Goal: Check status: Check status

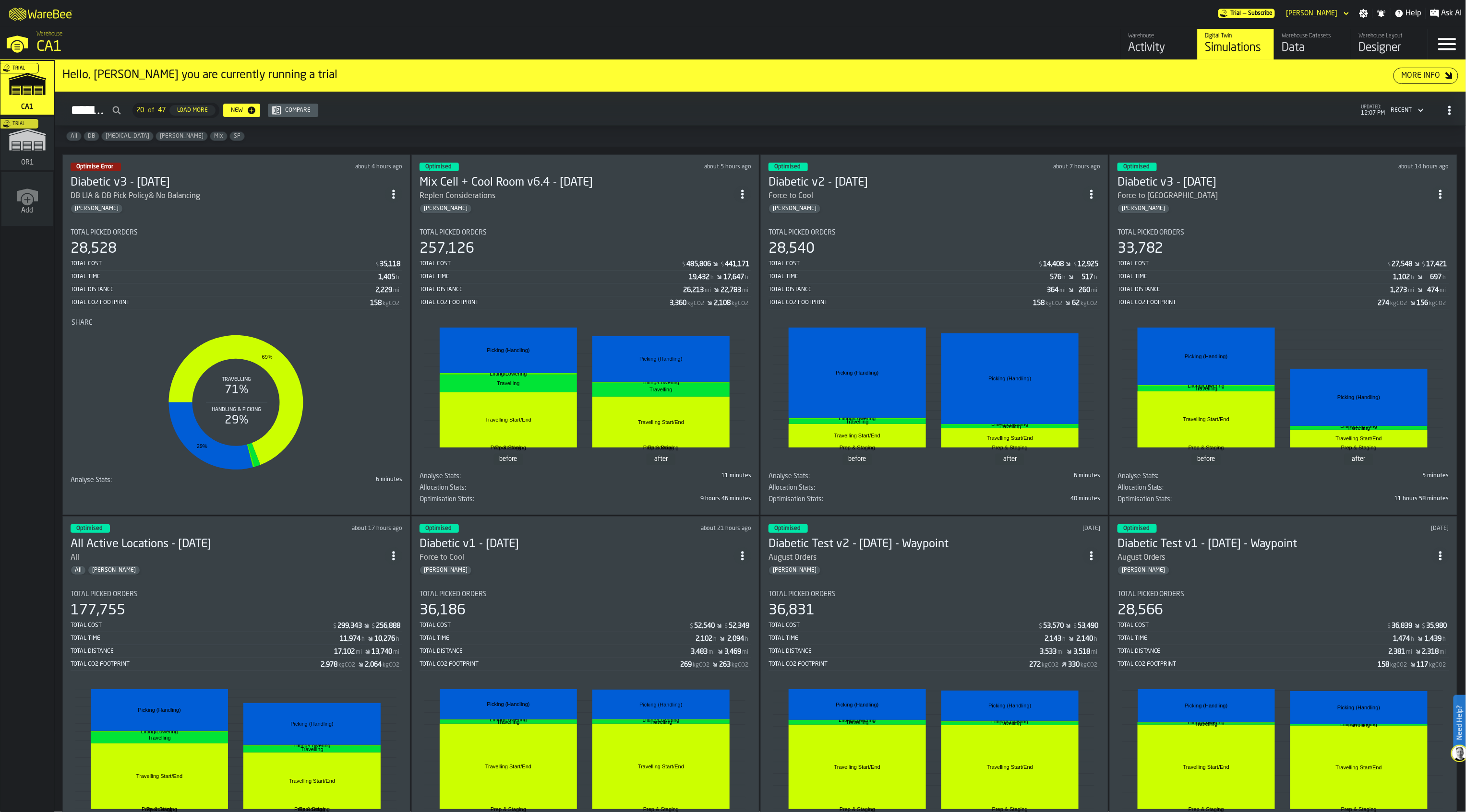
click at [1271, 198] on div "Force to [GEOGRAPHIC_DATA]" at bounding box center [1274, 196] width 314 height 11
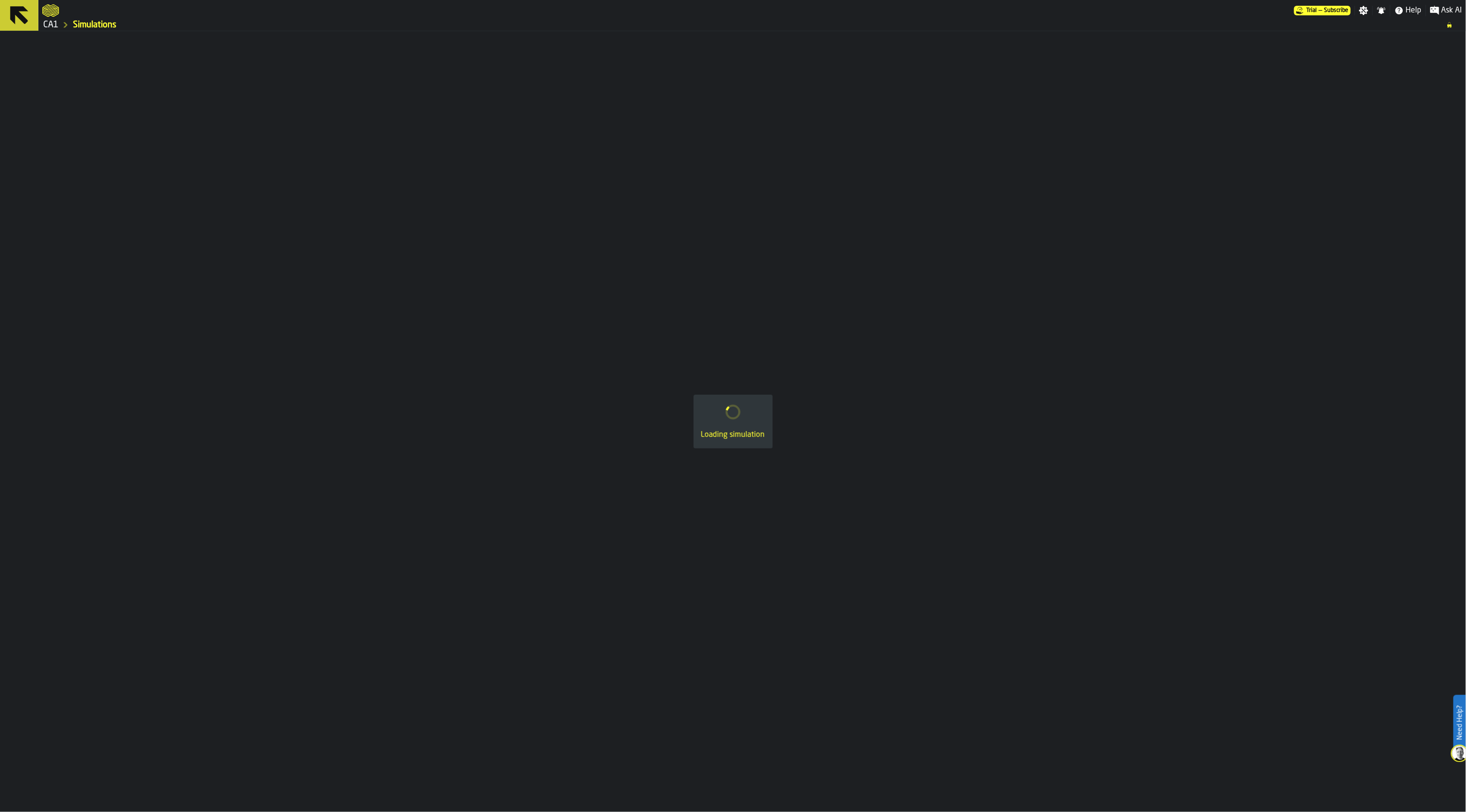
click at [57, 28] on link "CA1" at bounding box center [51, 25] width 15 height 10
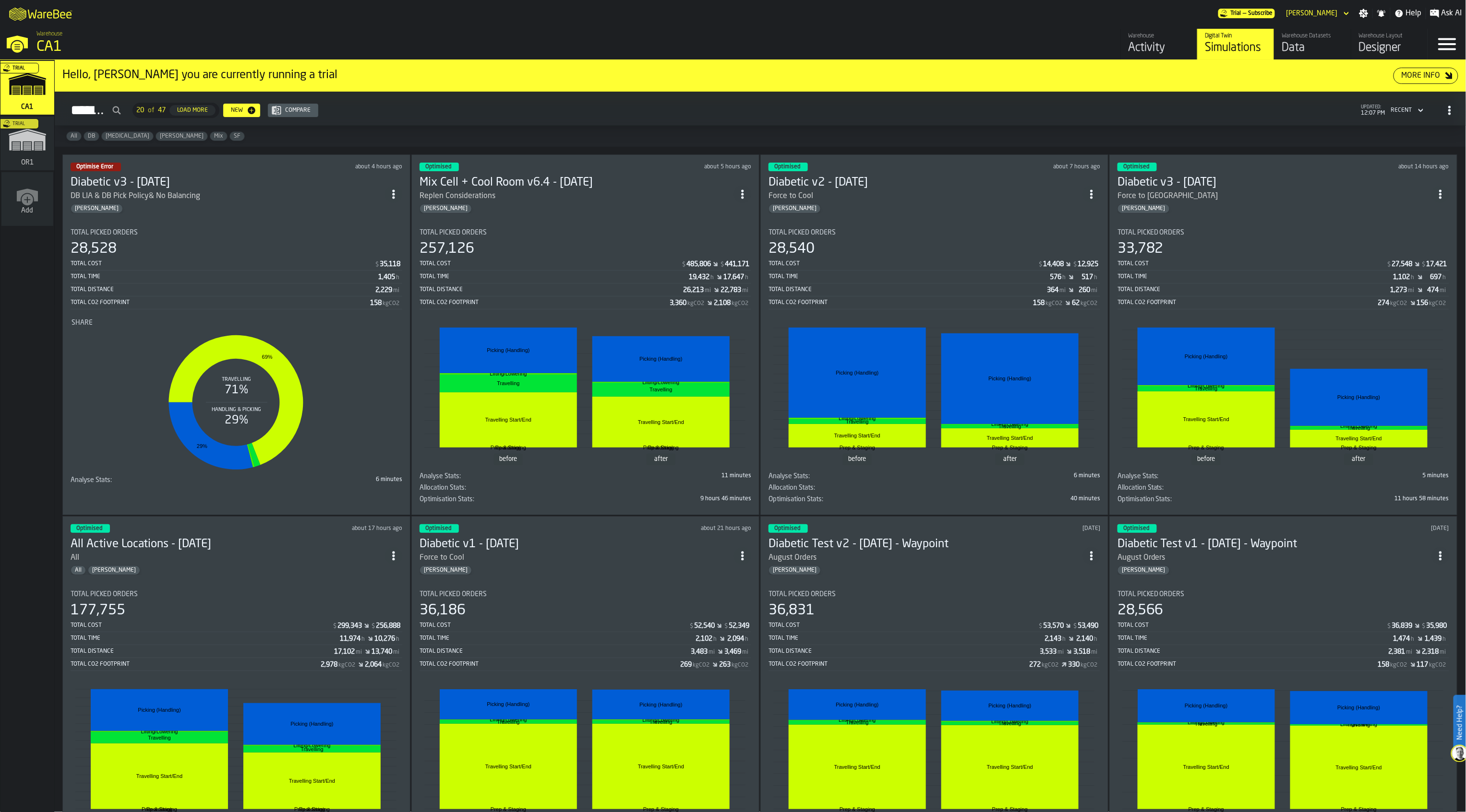
click at [282, 562] on div "All" at bounding box center [227, 558] width 314 height 11
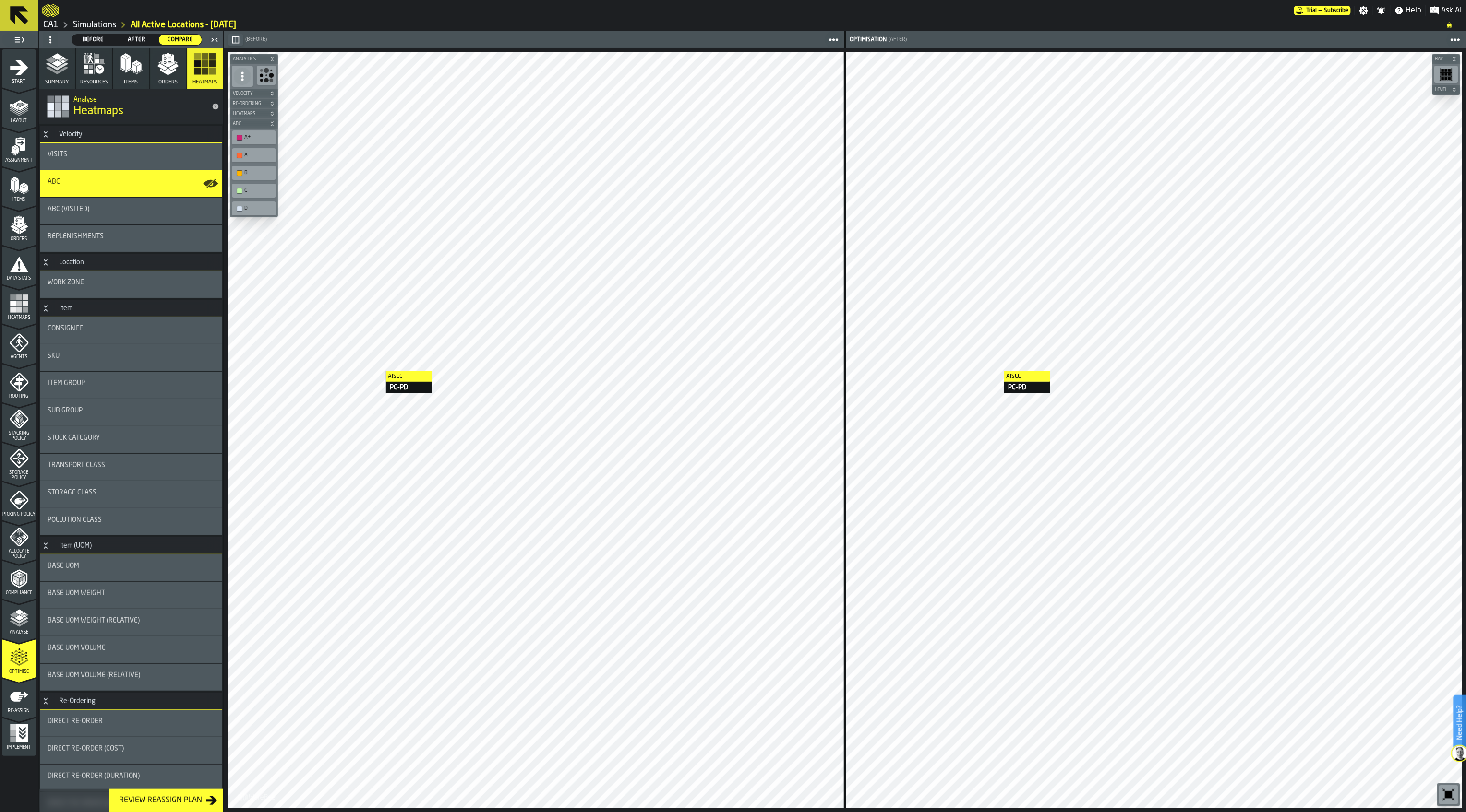
click at [234, 36] on icon "button-" at bounding box center [236, 40] width 8 height 8
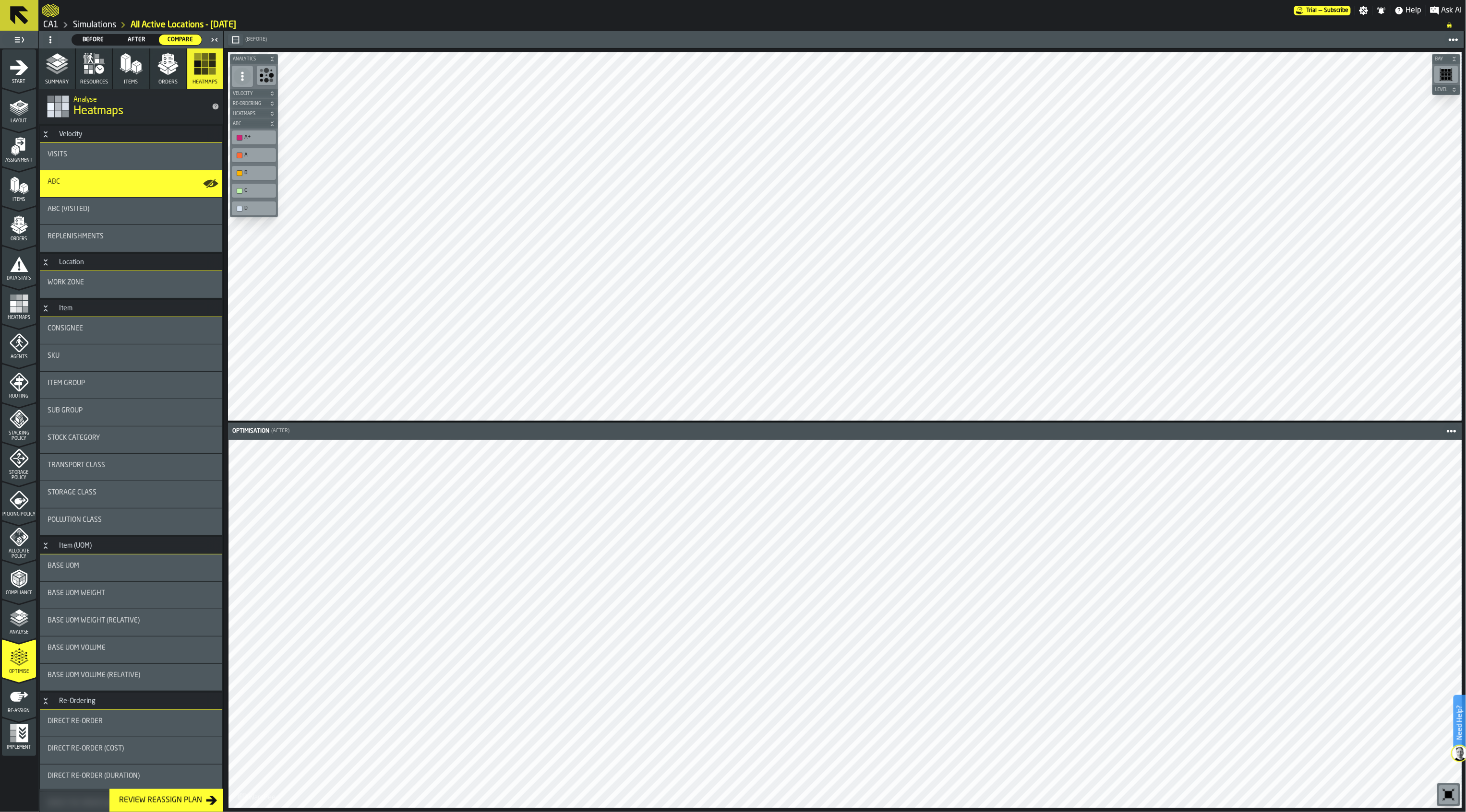
click at [937, 343] on div "Optimisation (After) Bay Level M A K I N G W A R E H O U S E S M O R E EF F I C…" at bounding box center [844, 430] width 1242 height 764
